Goal: Browse casually

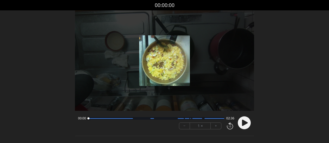
click at [243, 120] on circle at bounding box center [243, 123] width 13 height 13
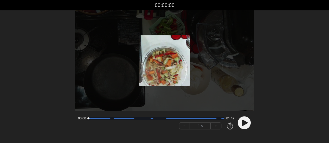
click at [244, 122] on icon at bounding box center [245, 123] width 6 height 6
